Goal: Check status

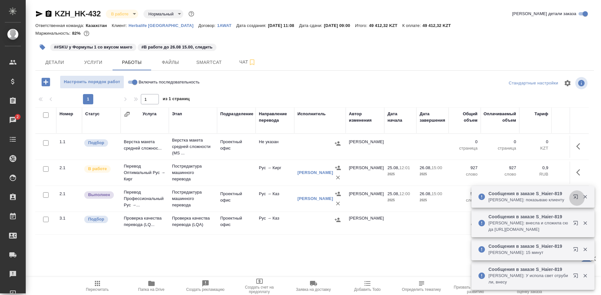
click at [571, 197] on button "button" at bounding box center [576, 198] width 15 height 15
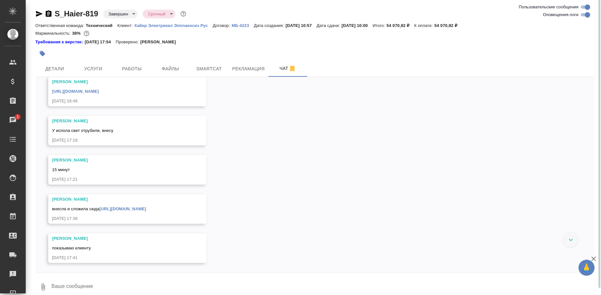
scroll to position [14133, 0]
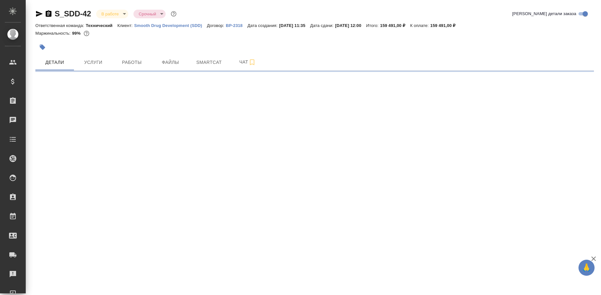
select select "RU"
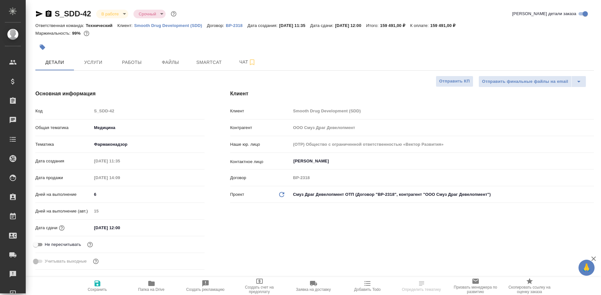
type textarea "x"
click at [130, 61] on span "Работы" at bounding box center [131, 62] width 31 height 8
